Goal: Transaction & Acquisition: Purchase product/service

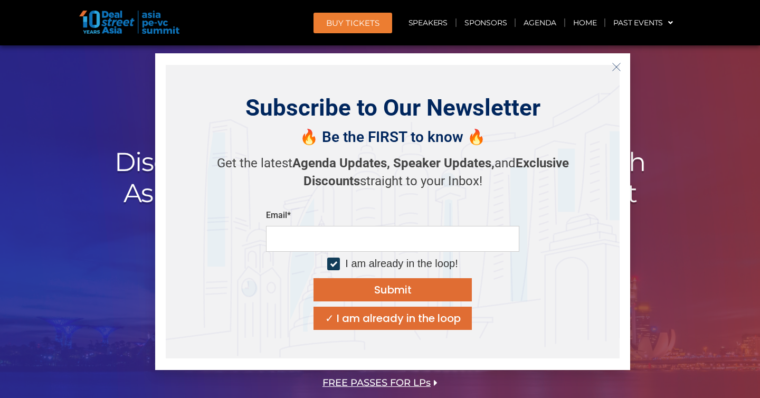
click at [619, 73] on button "Close" at bounding box center [616, 67] width 17 height 17
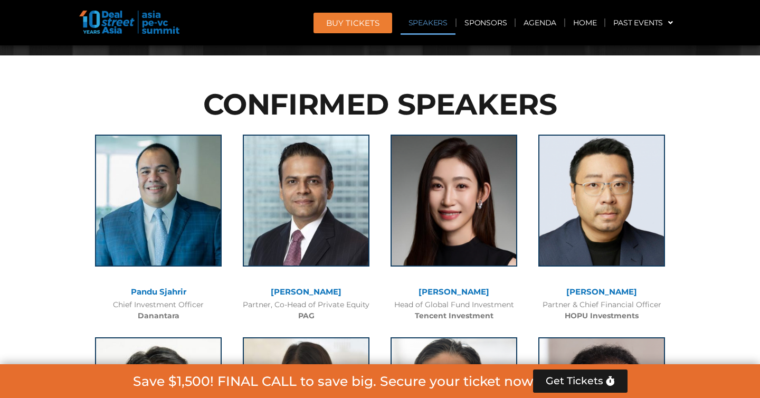
scroll to position [1102, 0]
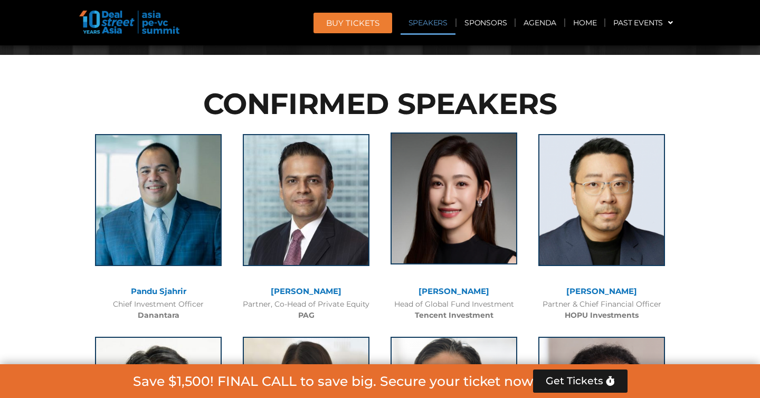
click at [460, 235] on img at bounding box center [453, 198] width 127 height 132
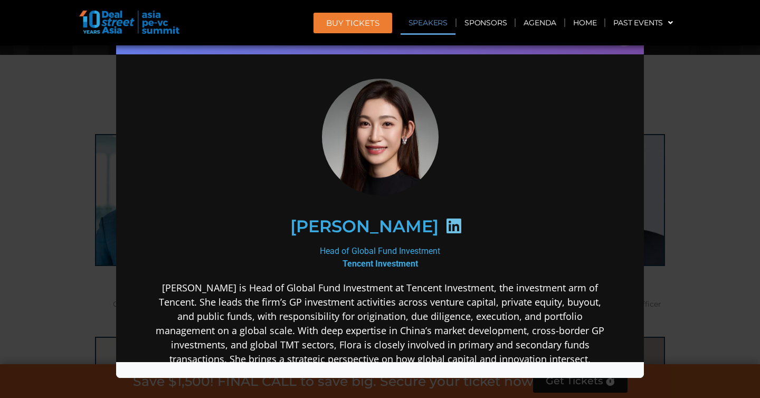
scroll to position [13, 0]
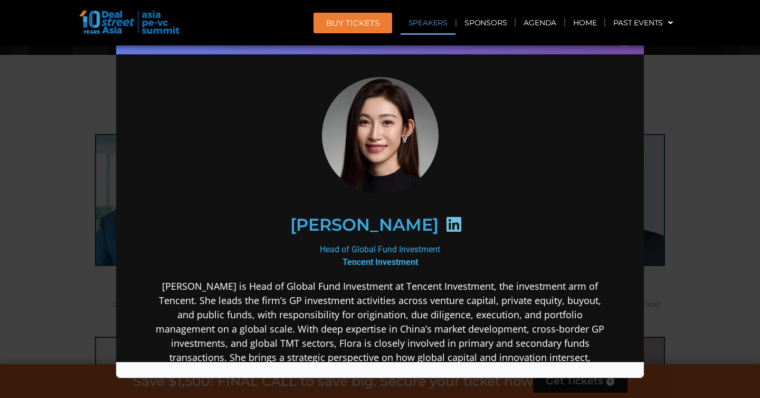
click at [445, 220] on icon at bounding box center [453, 223] width 17 height 17
click at [445, 225] on icon at bounding box center [453, 223] width 17 height 17
click at [445, 224] on icon at bounding box center [453, 223] width 17 height 17
click at [381, 223] on h2 "[PERSON_NAME]" at bounding box center [364, 224] width 148 height 17
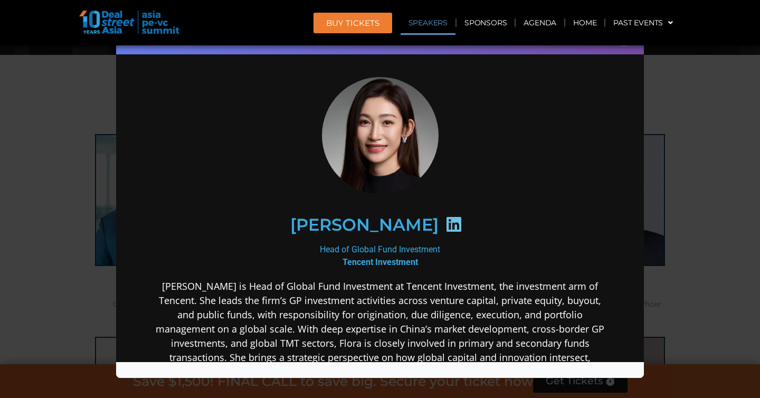
click at [376, 226] on h2 "[PERSON_NAME]" at bounding box center [364, 224] width 148 height 17
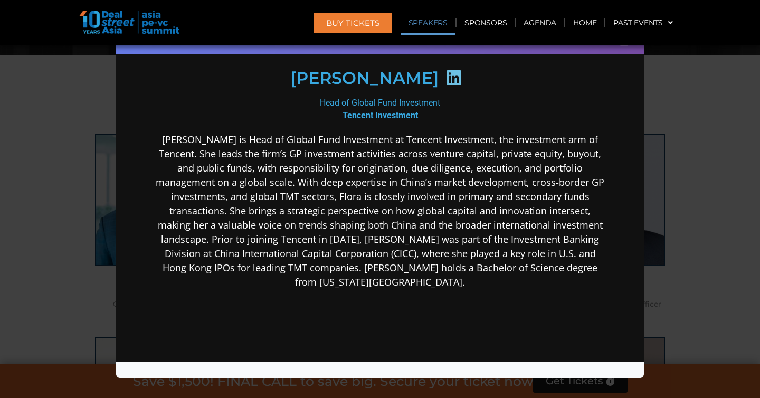
scroll to position [142, 0]
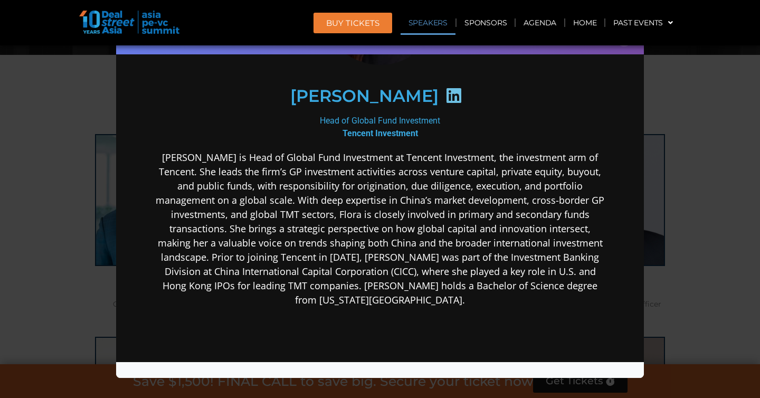
click at [69, 218] on div "Speaker Profile ×" at bounding box center [380, 199] width 760 height 398
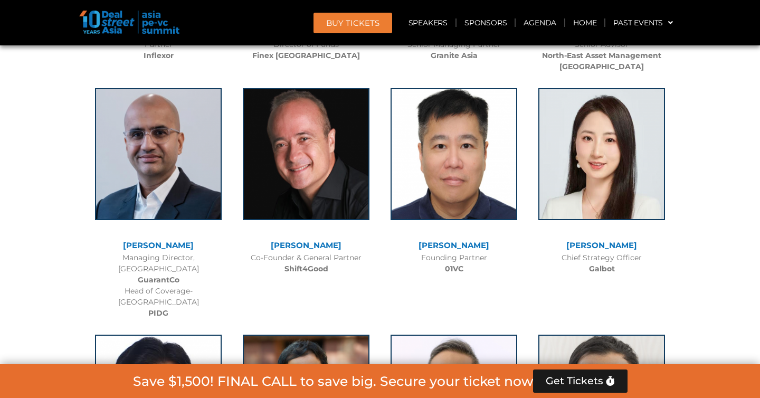
scroll to position [5865, 0]
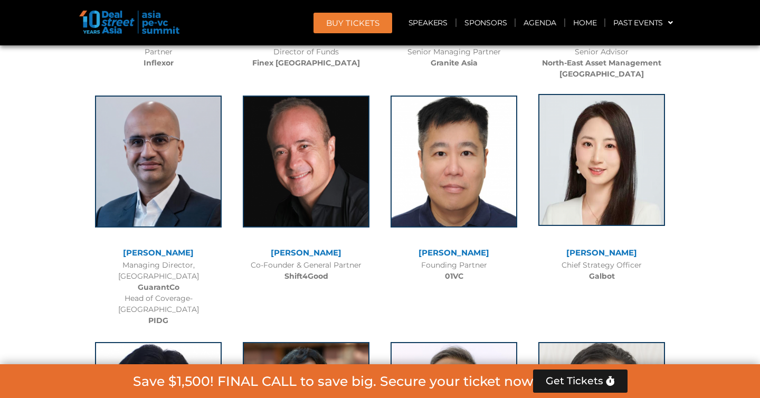
click at [565, 160] on img at bounding box center [601, 160] width 127 height 132
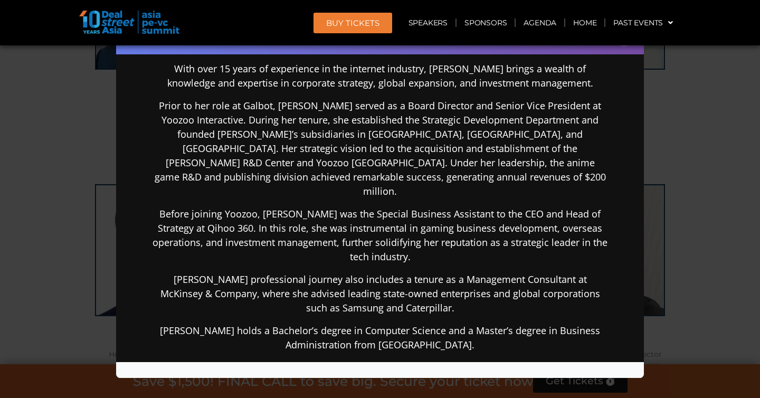
scroll to position [222, 0]
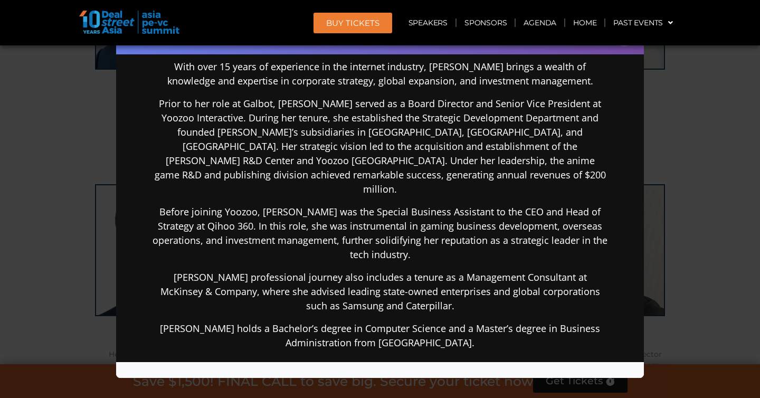
click at [665, 226] on div "Speaker Profile ×" at bounding box center [380, 199] width 760 height 398
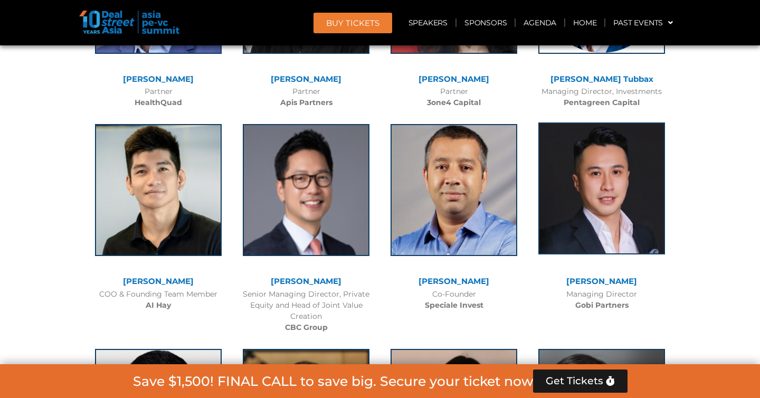
scroll to position [6484, 0]
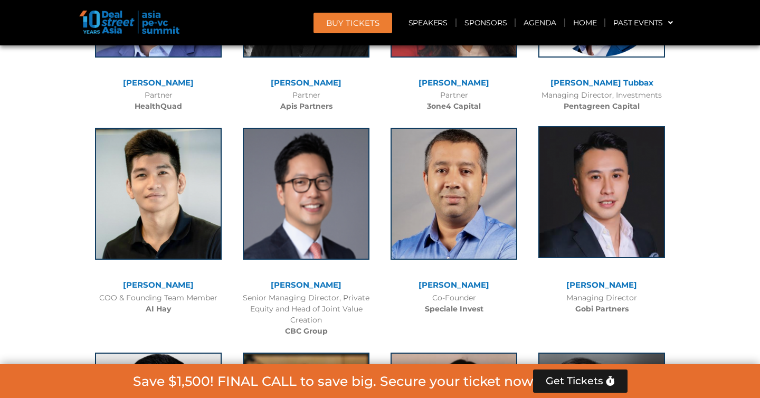
click at [608, 151] on img at bounding box center [601, 192] width 127 height 132
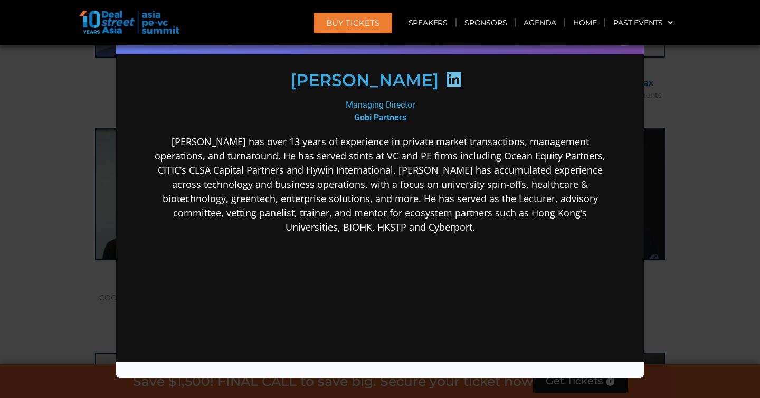
scroll to position [158, 0]
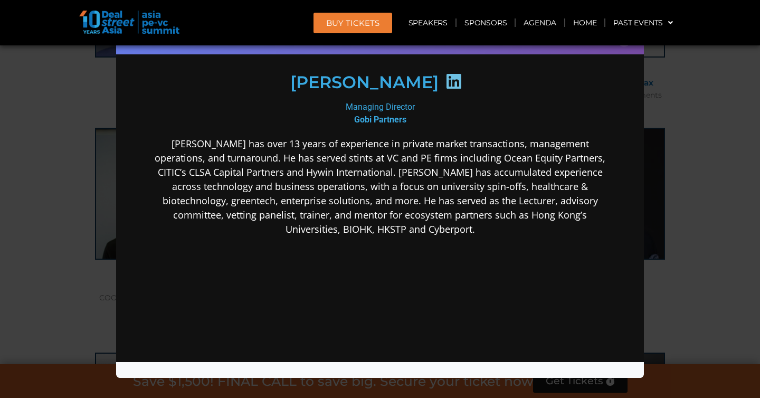
click at [720, 205] on div "Speaker Profile ×" at bounding box center [380, 199] width 760 height 398
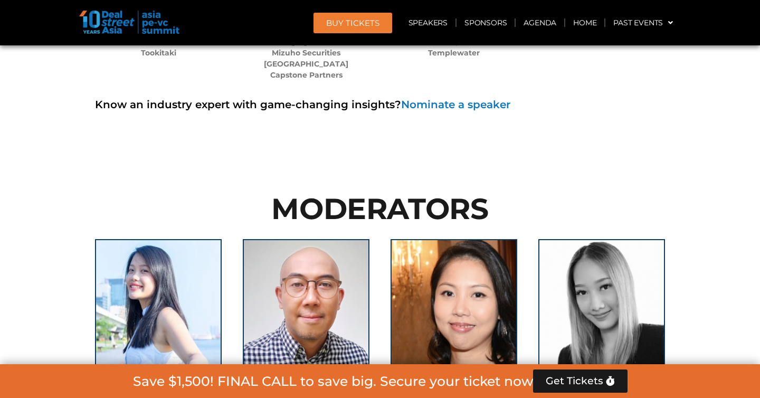
scroll to position [7189, 0]
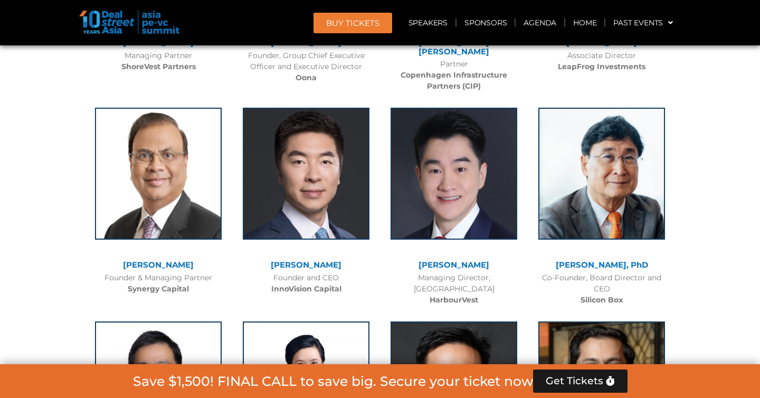
click at [366, 20] on span "BUY Tickets" at bounding box center [352, 23] width 53 height 8
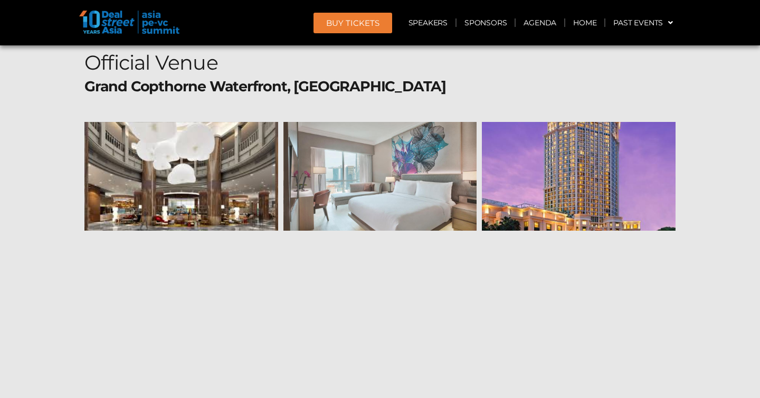
scroll to position [11549, 0]
